Goal: Navigation & Orientation: Find specific page/section

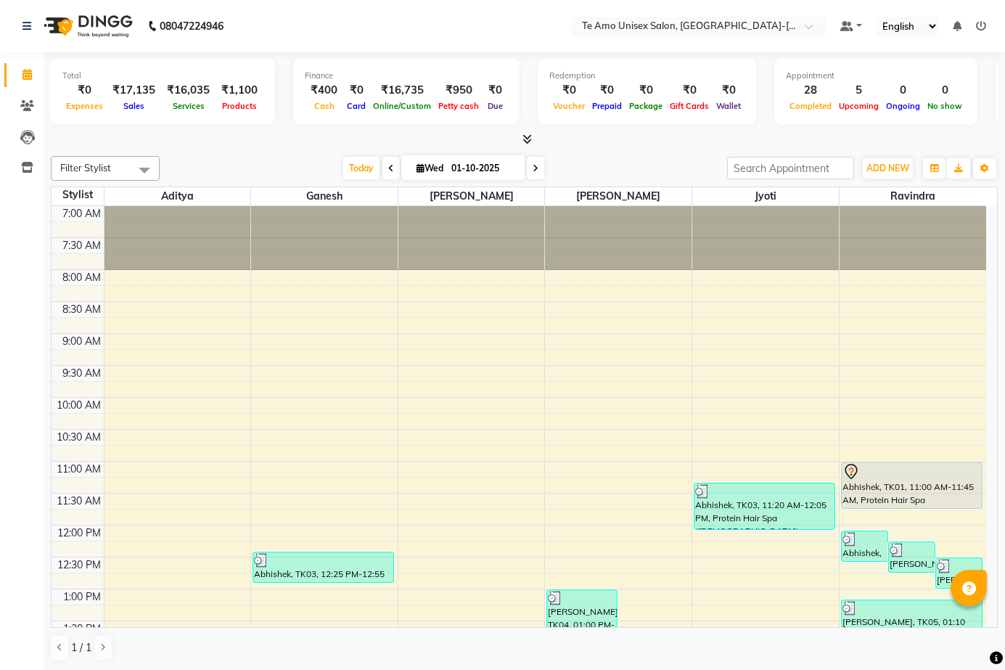
click at [917, 23] on select "English ENGLISH Español العربية मराठी हिंदी ગુજરાતી தமிழ் 中文" at bounding box center [907, 27] width 62 height 20
click at [918, 23] on select "English ENGLISH Español العربية मराठी हिंदी ગુજરાતી தமிழ் 中文" at bounding box center [907, 27] width 62 height 20
click at [982, 160] on button "Toggle Dropdown" at bounding box center [984, 168] width 23 height 20
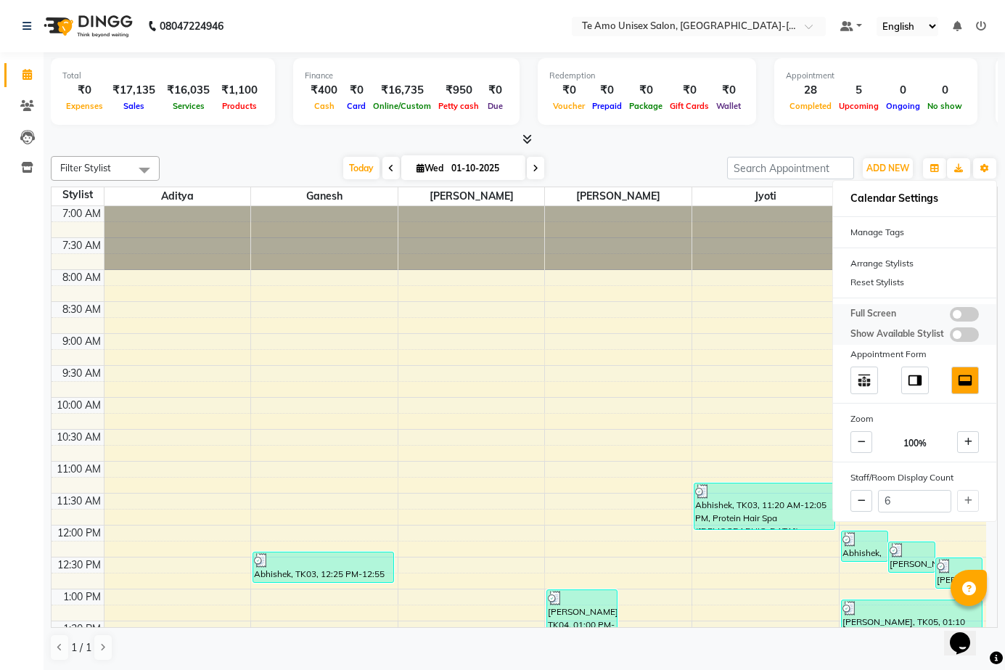
click at [970, 310] on span at bounding box center [964, 314] width 29 height 15
click at [950, 316] on input "checkbox" at bounding box center [950, 316] width 0 height 0
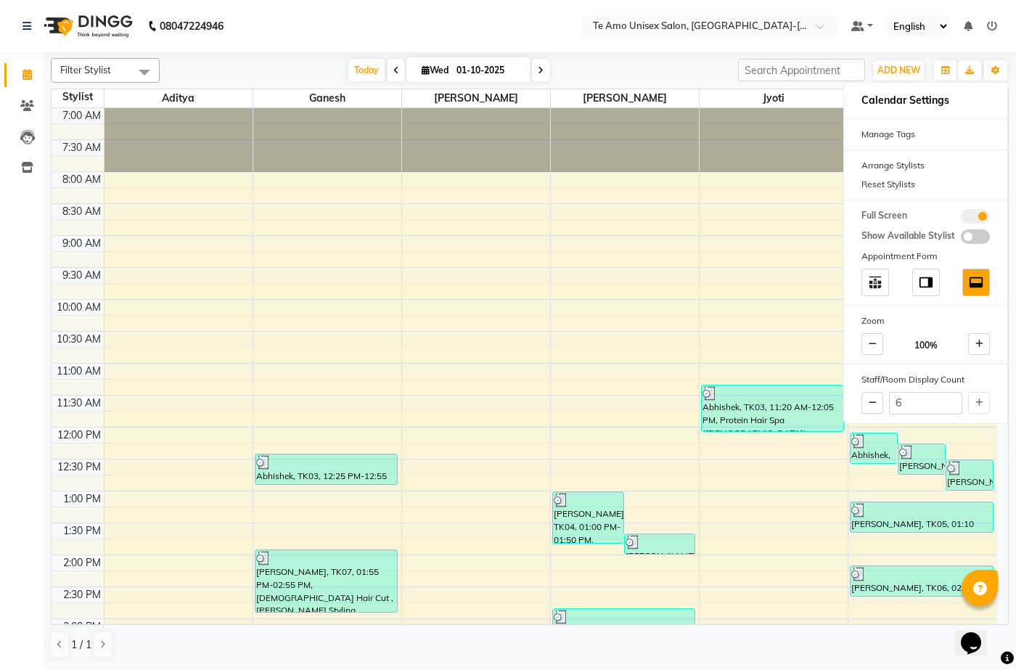
click at [561, 1] on nav "08047224946 Select Location × Te Amo Unisex Salon, [GEOGRAPHIC_DATA]-magarpatta…" at bounding box center [508, 26] width 1016 height 52
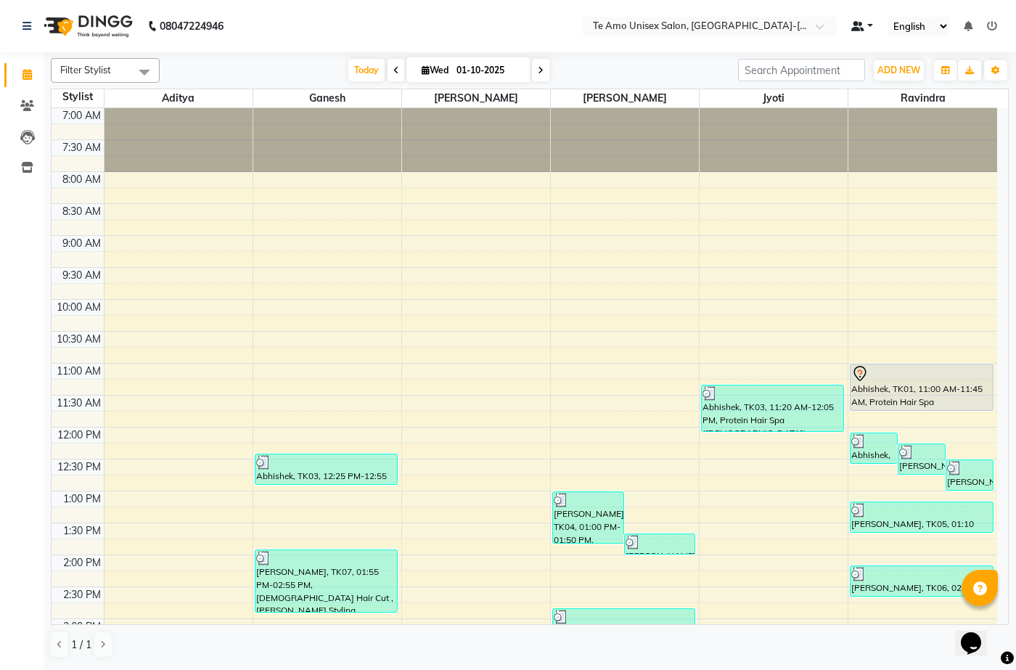
click at [858, 21] on span at bounding box center [857, 26] width 13 height 10
click at [855, 21] on span at bounding box center [857, 26] width 13 height 10
click at [863, 22] on span at bounding box center [857, 26] width 13 height 10
click at [860, 22] on span at bounding box center [857, 26] width 13 height 10
click at [36, 101] on span at bounding box center [27, 106] width 25 height 17
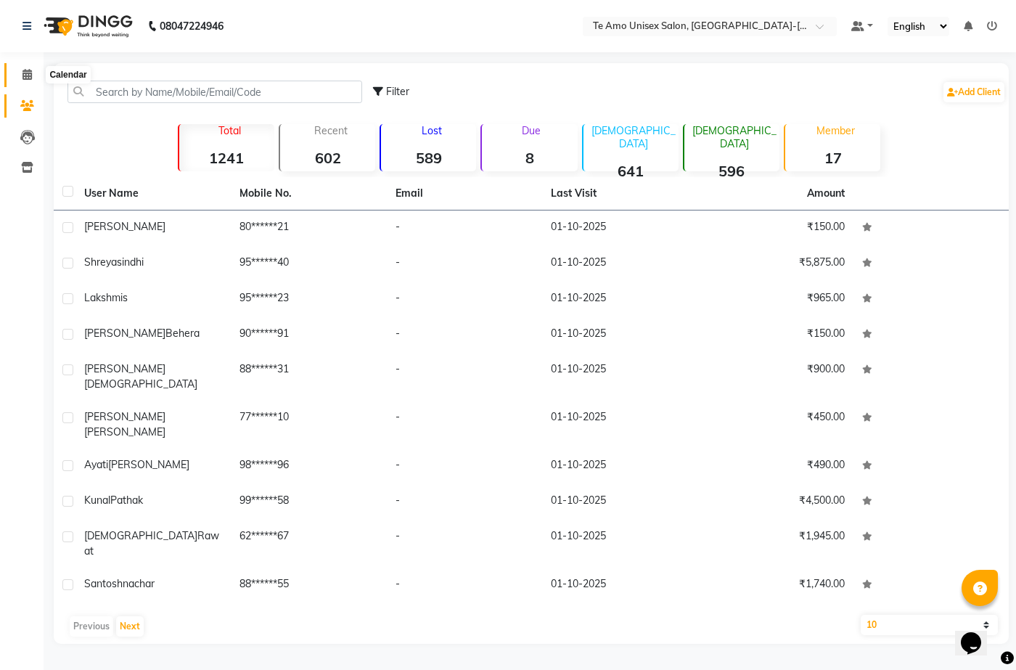
click at [22, 81] on span at bounding box center [27, 75] width 25 height 17
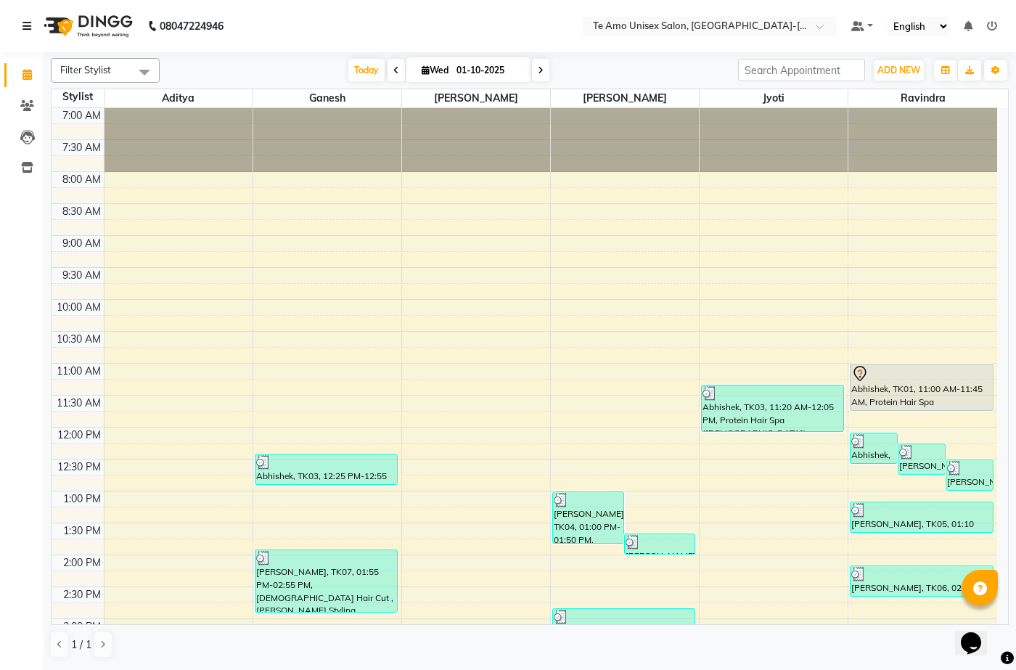
click at [29, 22] on icon at bounding box center [26, 26] width 9 height 10
